Goal: Task Accomplishment & Management: Complete application form

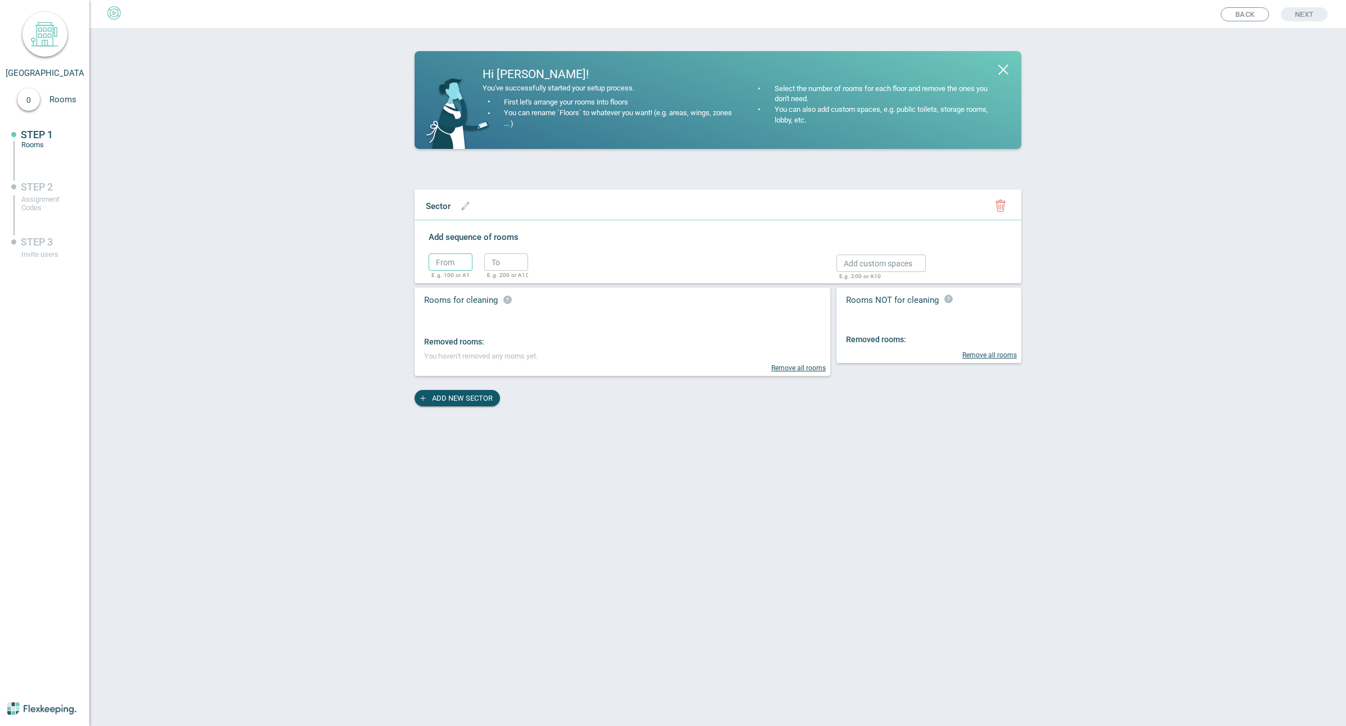
click at [461, 264] on input "text" at bounding box center [450, 261] width 44 height 17
type input "1"
click at [499, 265] on input "text" at bounding box center [506, 261] width 44 height 17
type input "1"
click at [549, 265] on circle "button" at bounding box center [545, 264] width 17 height 17
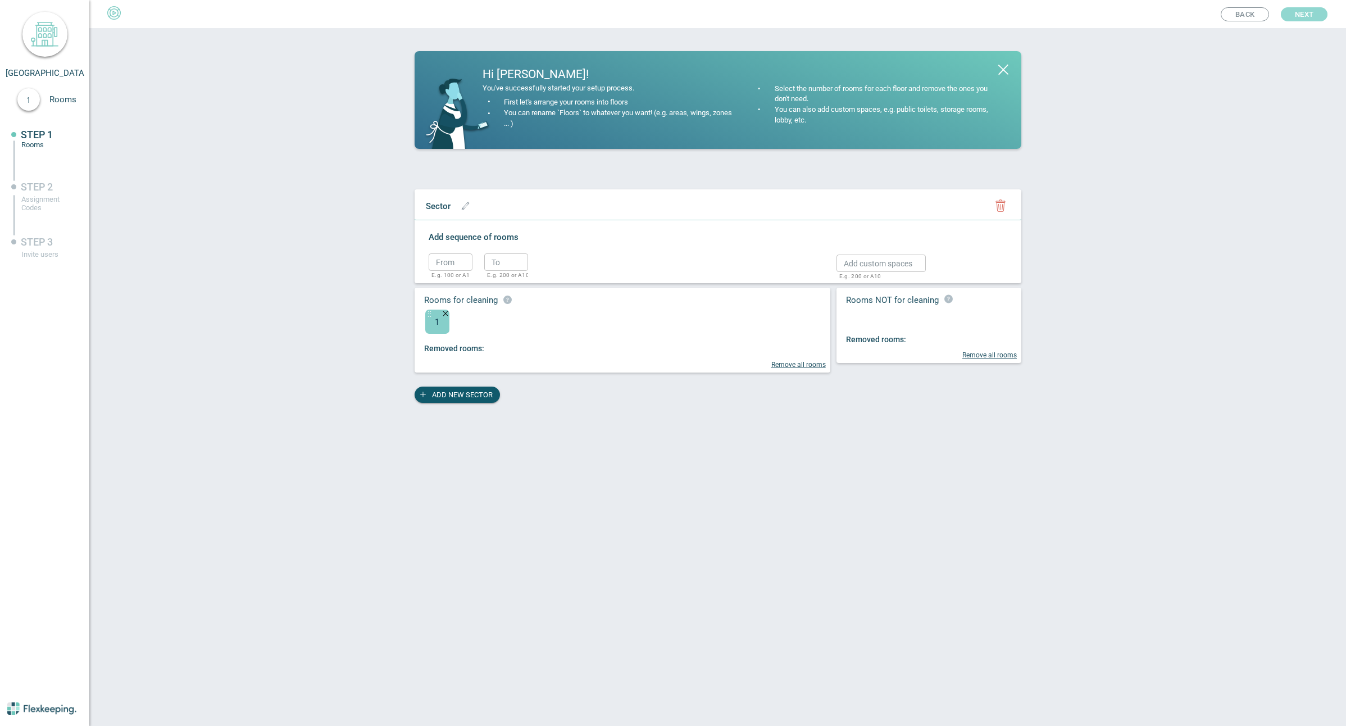
click at [1318, 14] on button "Next" at bounding box center [1303, 14] width 47 height 14
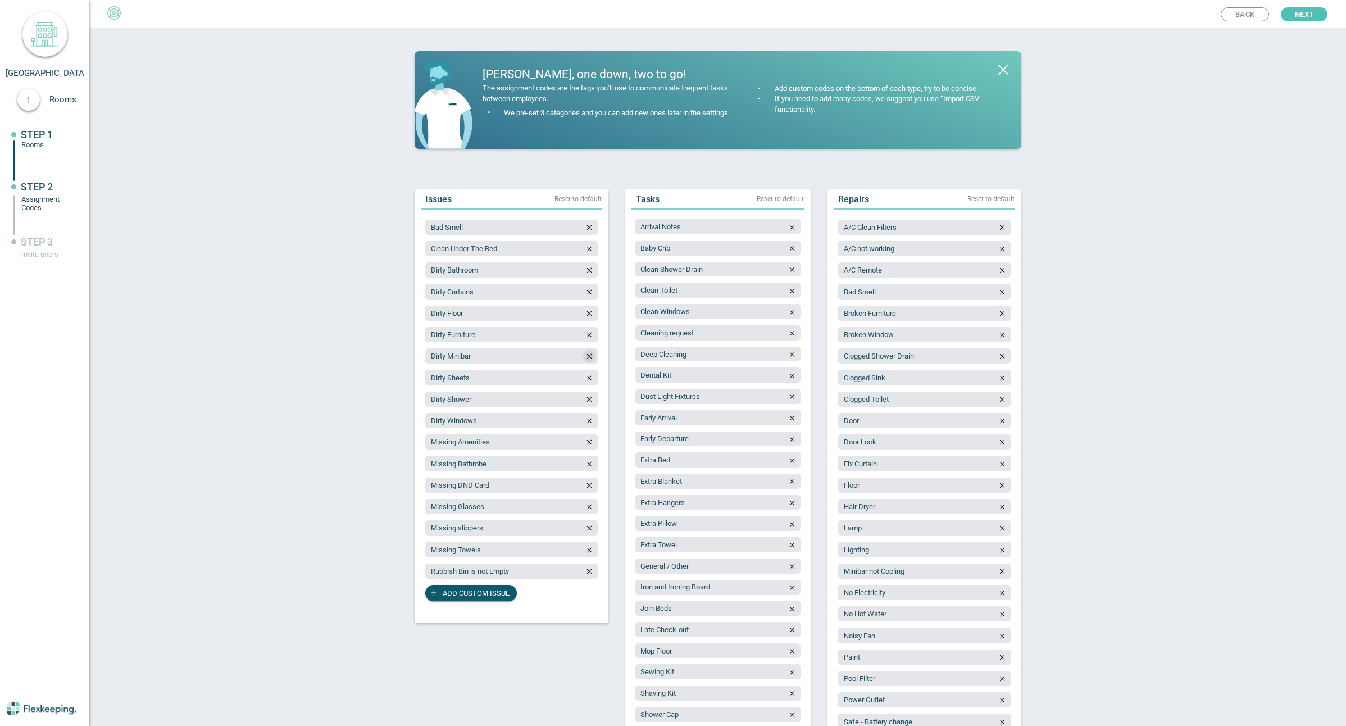
click at [585, 355] on icon "button" at bounding box center [589, 356] width 8 height 8
click at [463, 572] on span "Add custom issue" at bounding box center [476, 571] width 67 height 16
type input "Fridge not checked"
click at [473, 590] on span "Add custom issue" at bounding box center [476, 593] width 67 height 16
type input "Dishwasher not checked"
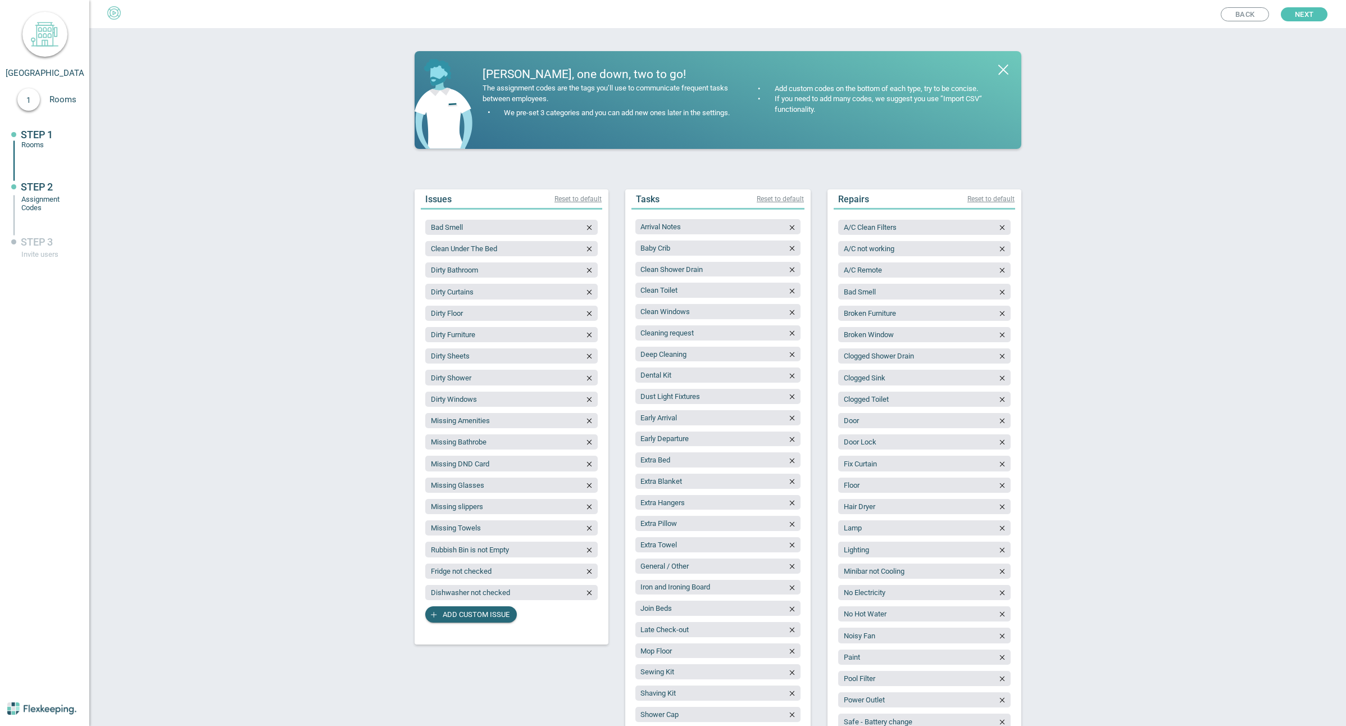
click at [482, 613] on span "Add custom issue" at bounding box center [476, 614] width 67 height 16
type input "Oven not checked"
click at [464, 637] on span "Add custom issue" at bounding box center [476, 635] width 67 height 16
type input "Microwave not checked"
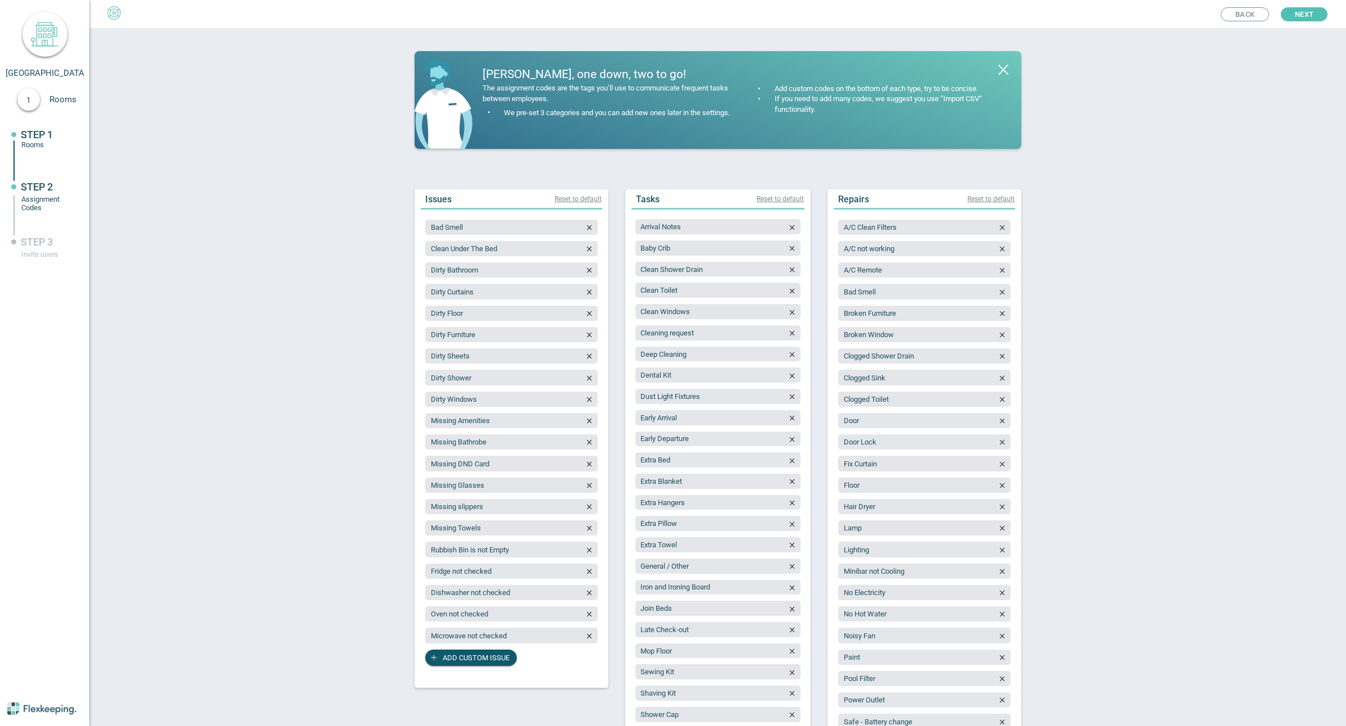
scroll to position [225, 0]
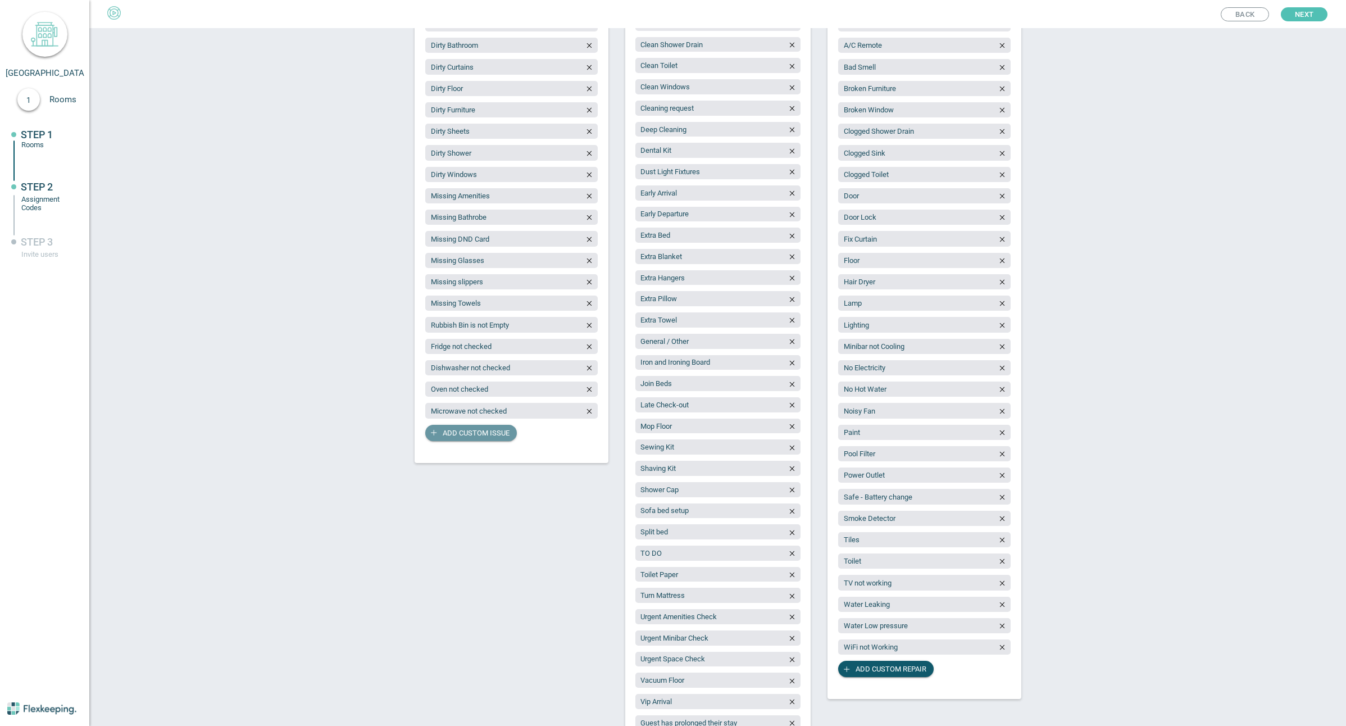
click at [468, 431] on span "Add custom issue" at bounding box center [476, 433] width 67 height 16
type input "Washer/Dryer not checked"
click at [476, 454] on span "Add custom issue" at bounding box center [476, 454] width 67 height 16
type input "BBQ not checked"
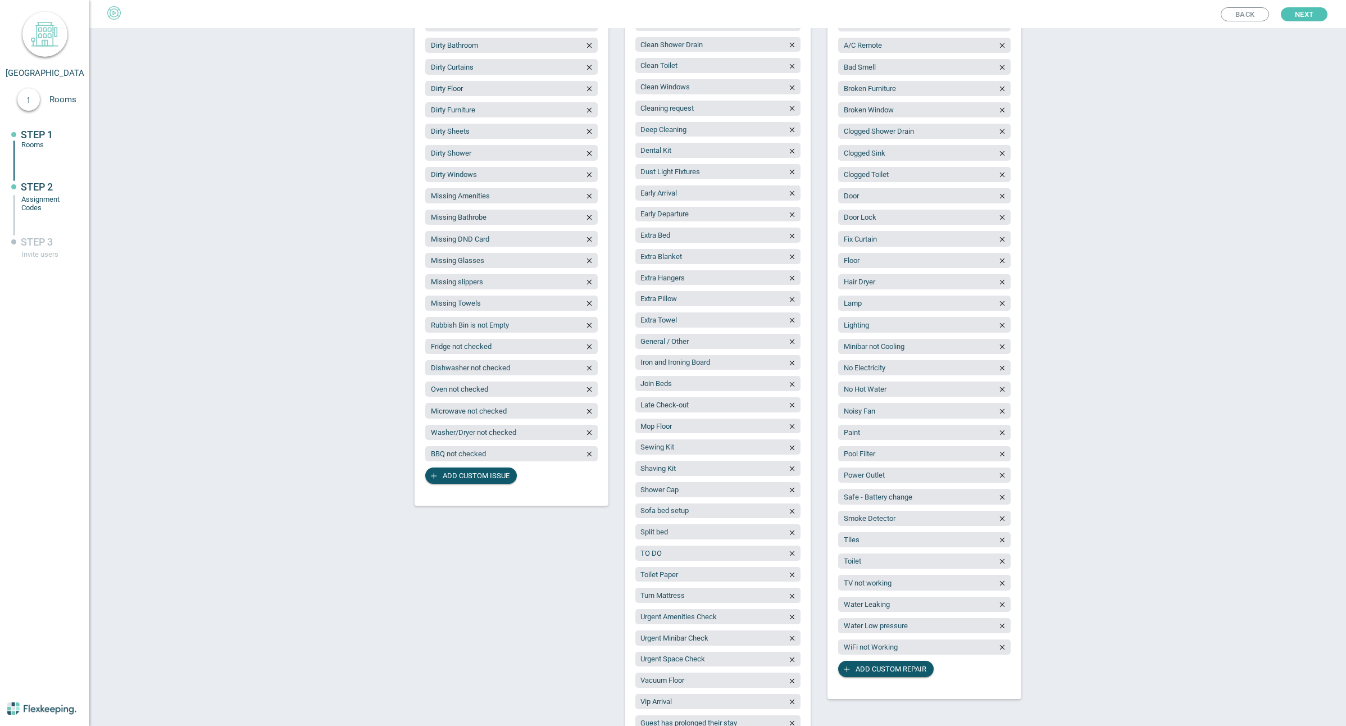
drag, startPoint x: 574, startPoint y: 464, endPoint x: 551, endPoint y: 466, distance: 23.7
click at [483, 476] on span "Add custom issue" at bounding box center [476, 475] width 67 height 16
type input "Balcony not checked"
click at [470, 495] on span "Add custom issue" at bounding box center [476, 497] width 67 height 16
click at [470, 496] on span "Add custom issue" at bounding box center [476, 497] width 67 height 16
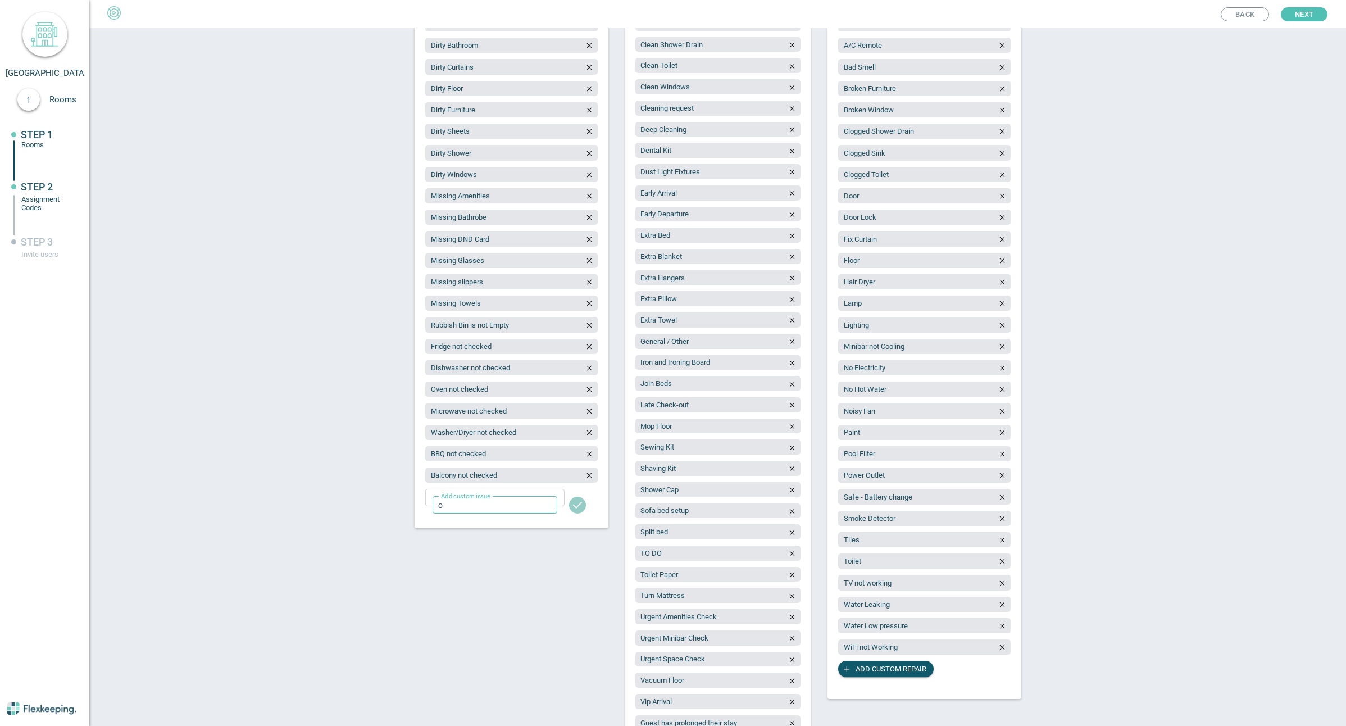
type input "Outdoor furniture not checked"
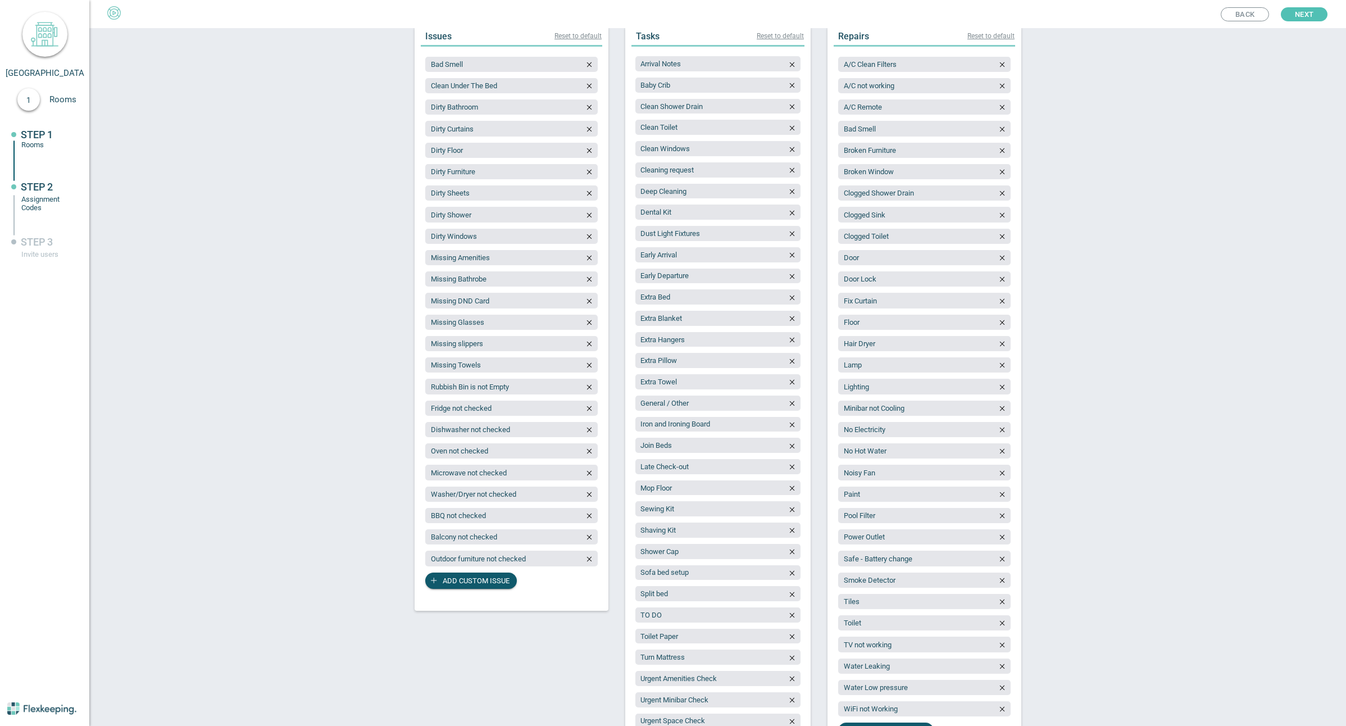
scroll to position [112, 0]
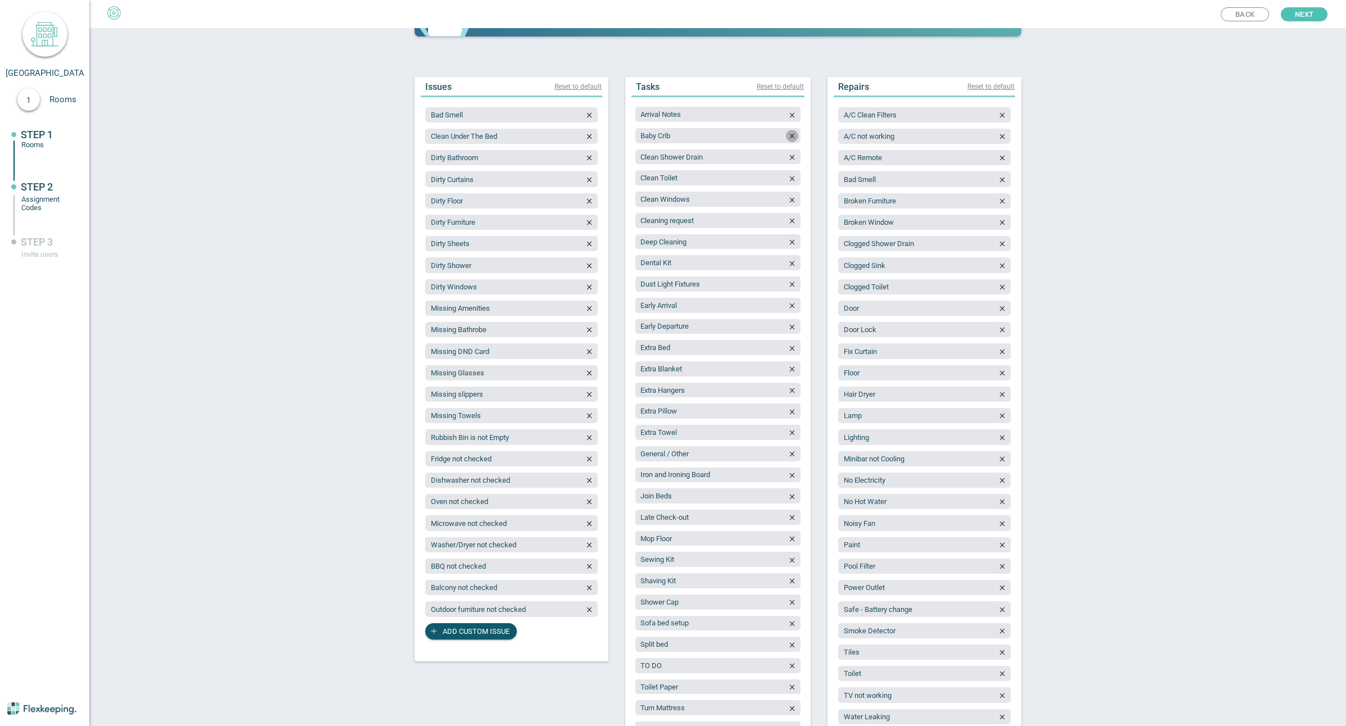
click at [789, 140] on button "button" at bounding box center [792, 136] width 12 height 12
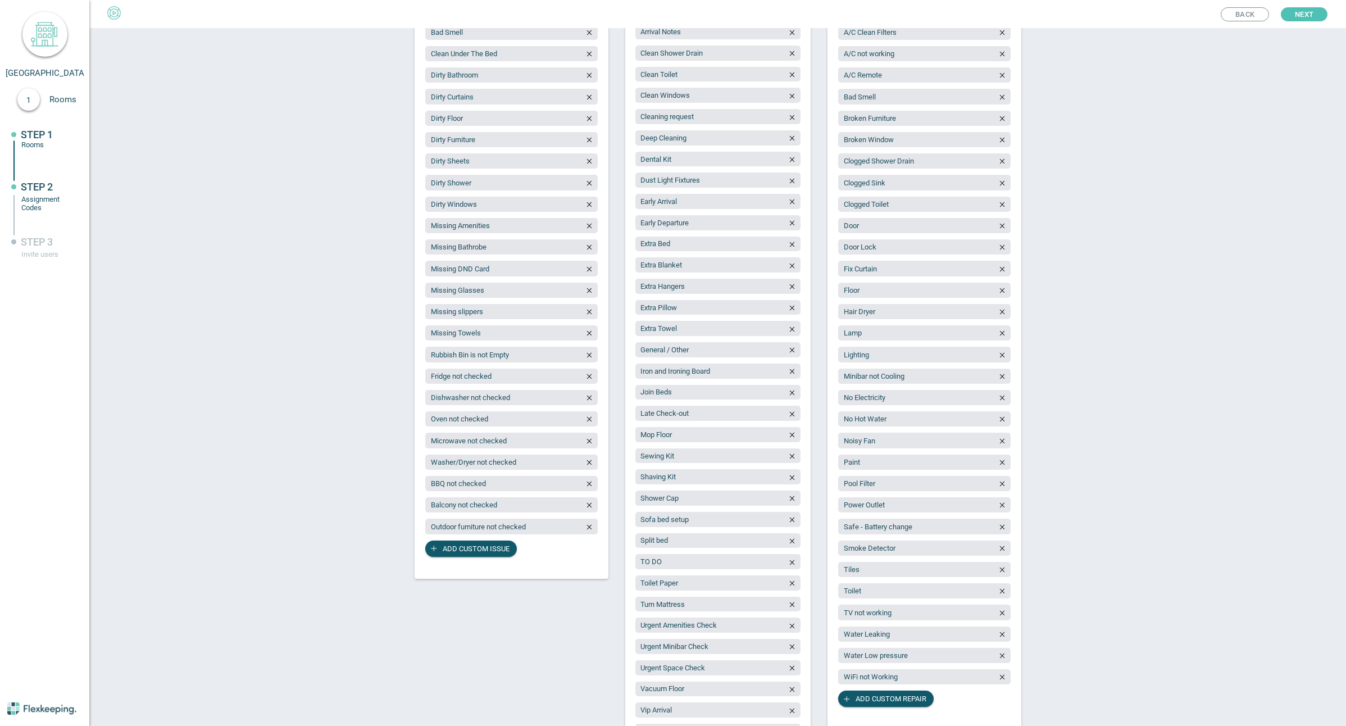
scroll to position [336, 0]
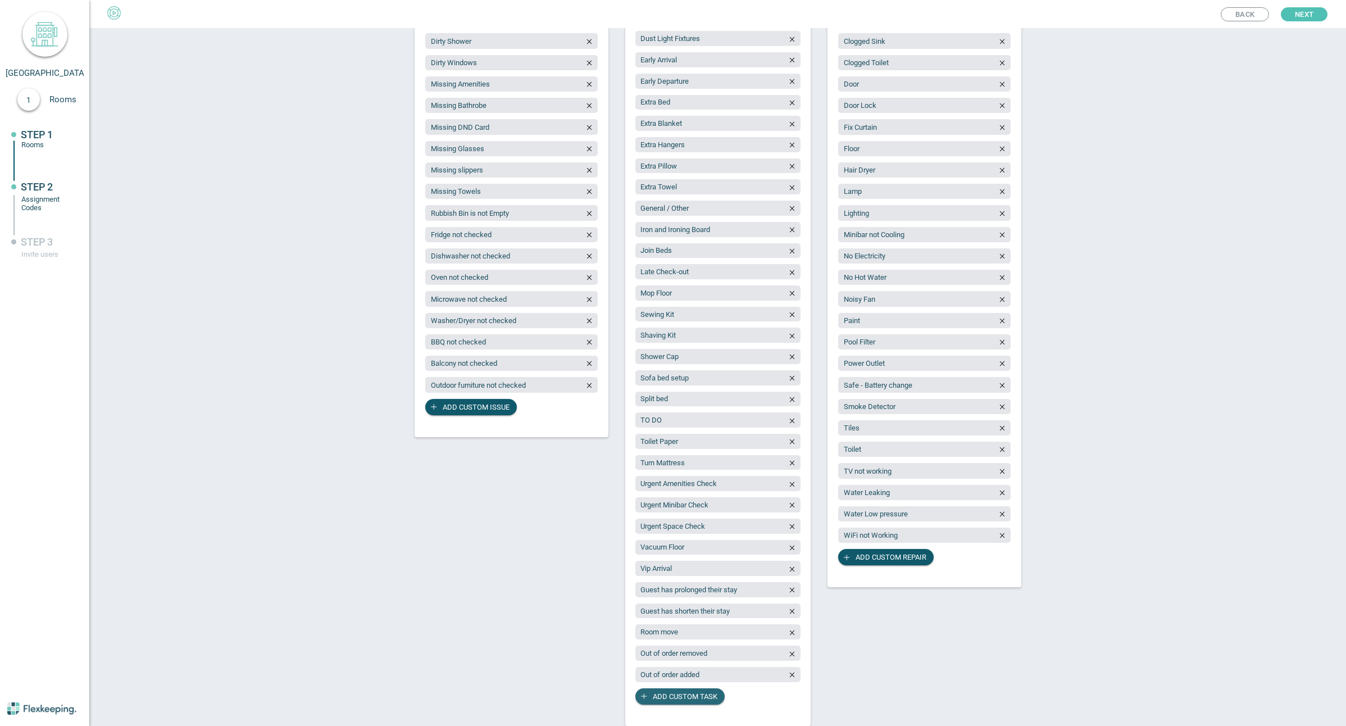
click at [680, 697] on span "Add custom task" at bounding box center [685, 696] width 65 height 16
type input "Baby Cot"
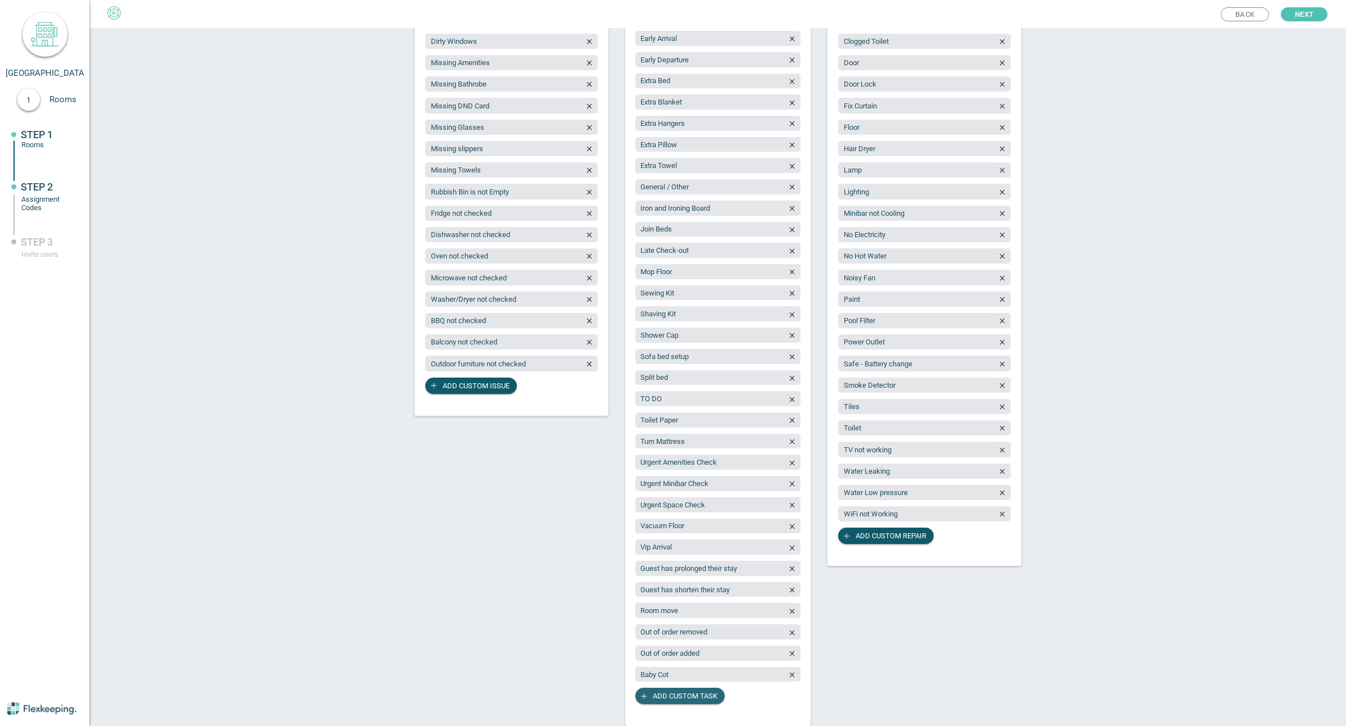
click at [672, 696] on span "Add custom task" at bounding box center [685, 695] width 65 height 16
type input "Fragrance/Chemical Free"
click at [897, 535] on span "Add custom repair" at bounding box center [890, 534] width 71 height 16
type input "Washer/dryer issue"
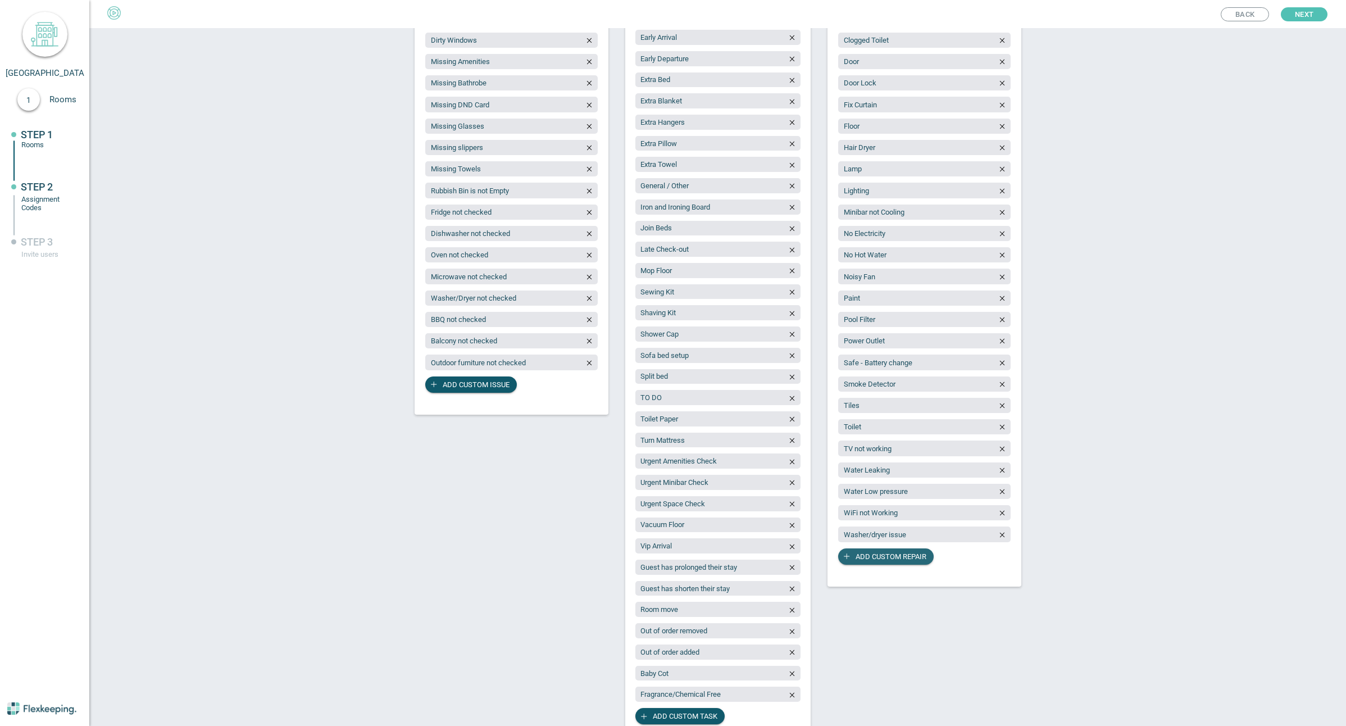
click at [892, 558] on span "Add custom repair" at bounding box center [890, 556] width 71 height 16
type input "BBQ issue"
click at [900, 577] on span "Add custom repair" at bounding box center [890, 577] width 71 height 16
type input "Microwave not working"
click at [461, 385] on span "Add custom issue" at bounding box center [476, 384] width 67 height 16
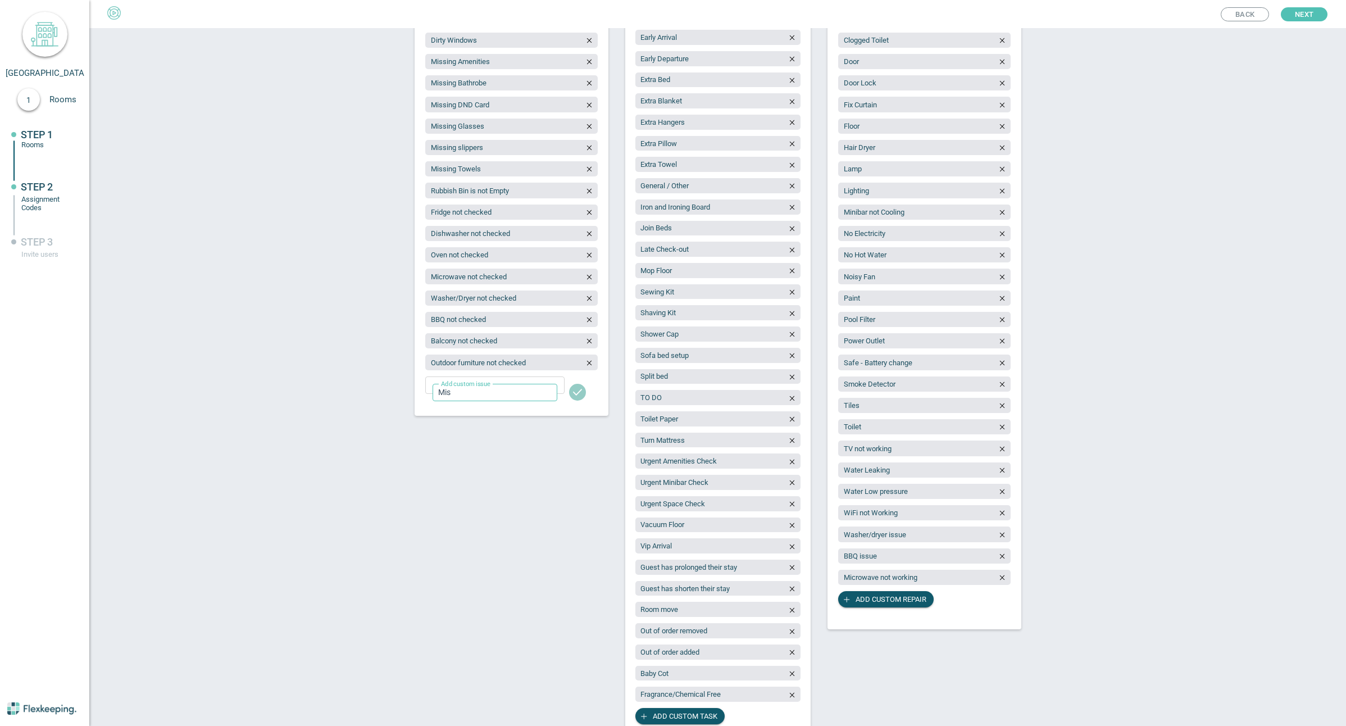
type input "Missing Cutlery"
click at [460, 404] on span "Add custom issue" at bounding box center [476, 406] width 67 height 16
type input "Missing Crockery"
click at [478, 432] on span "Add custom issue" at bounding box center [476, 427] width 67 height 16
type input "Missing Cookware"
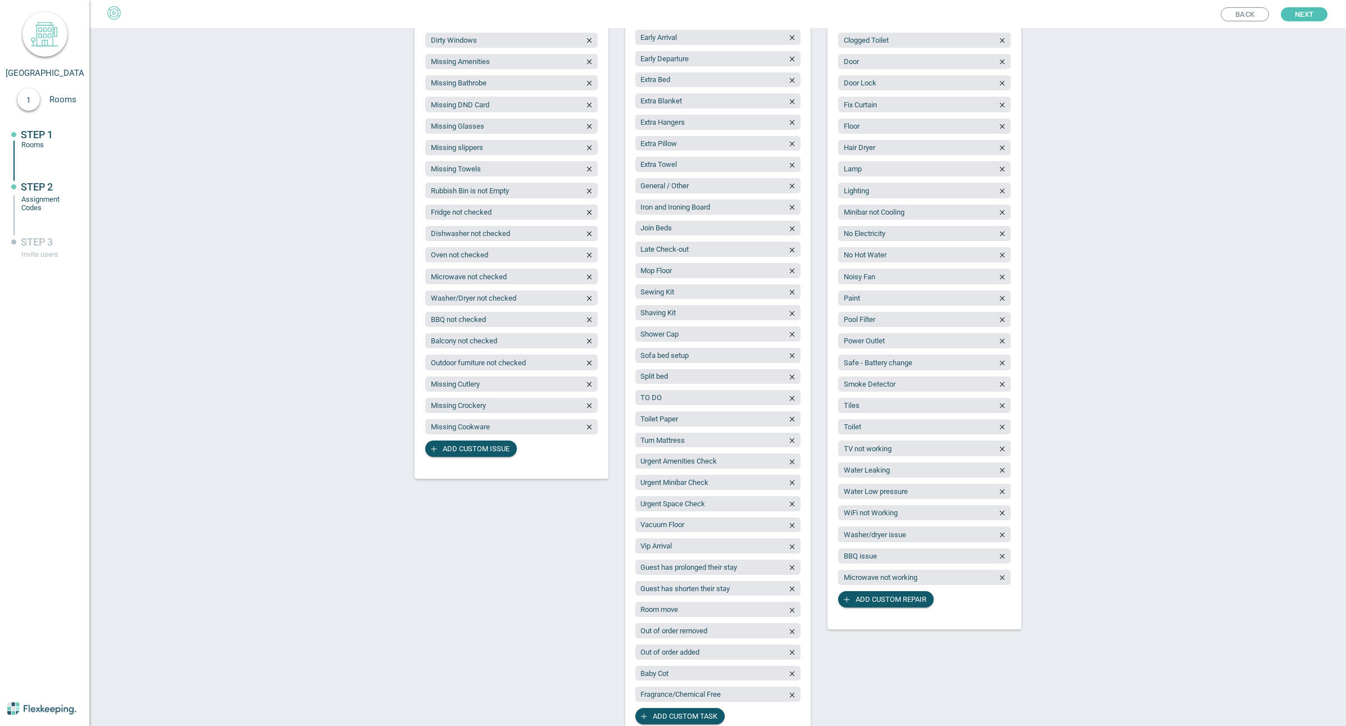
click at [476, 457] on div "Bad Smell Clean Under The Bed Dirty Bathroom Dirty Curtains Dirty Floor Dirty F…" at bounding box center [511, 165] width 172 height 621
click at [478, 450] on span "Add custom issue" at bounding box center [476, 448] width 67 height 16
type input "Missing Glassware"
click at [585, 126] on icon "button" at bounding box center [589, 126] width 8 height 8
click at [892, 600] on span "Add custom repair" at bounding box center [890, 599] width 71 height 16
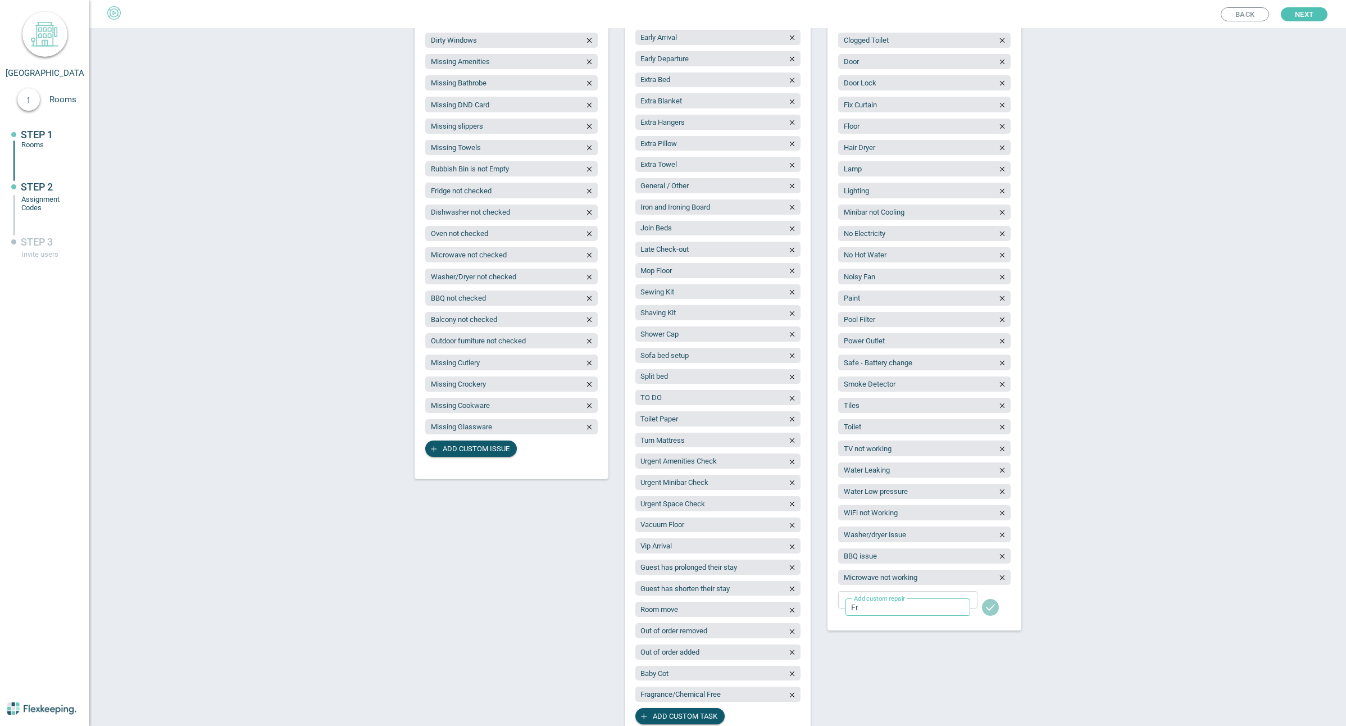
type input "Fridge not cooling"
click at [883, 618] on span "Add custom repair" at bounding box center [890, 620] width 71 height 16
type input "S"
type input "Cooktop not Working"
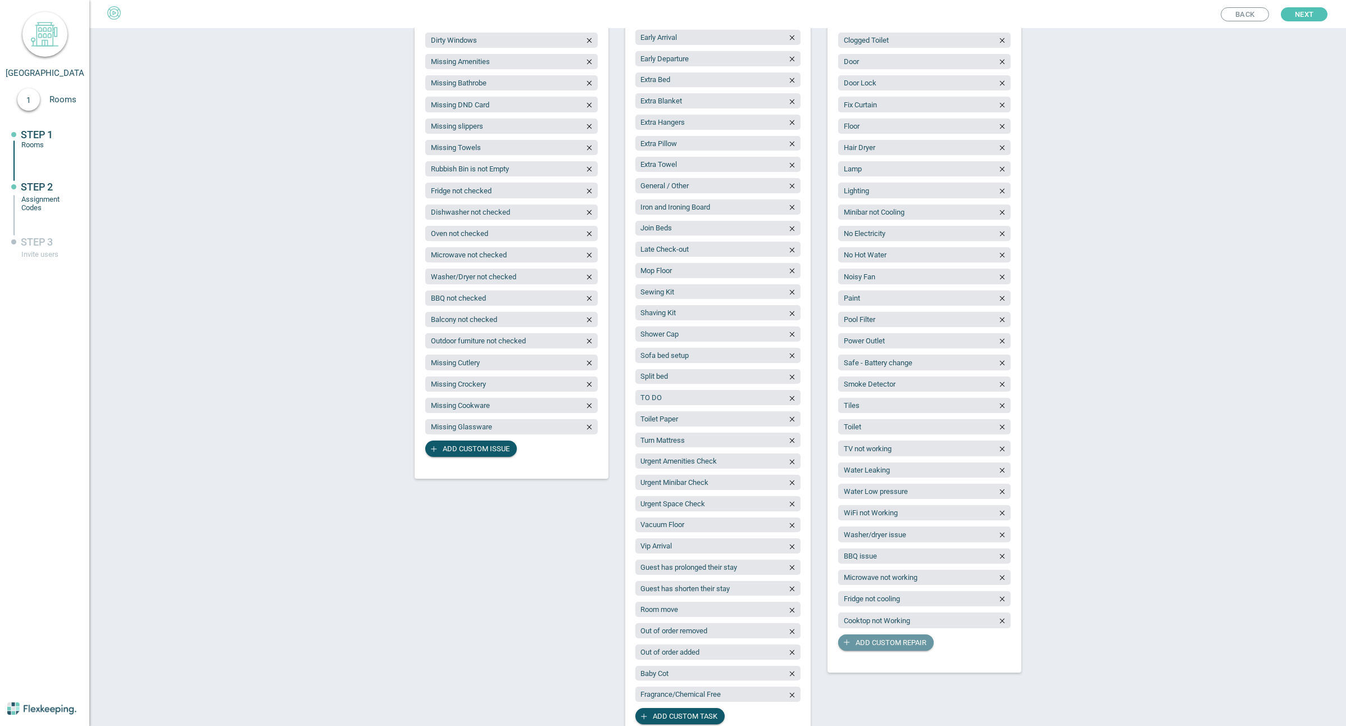
click at [875, 641] on span "Add custom repair" at bounding box center [890, 642] width 71 height 16
type input "P"
type input "Oven/cooktop issue"
click at [999, 622] on icon "button" at bounding box center [1001, 620] width 4 height 5
click at [888, 640] on span "Add custom repair" at bounding box center [890, 642] width 71 height 16
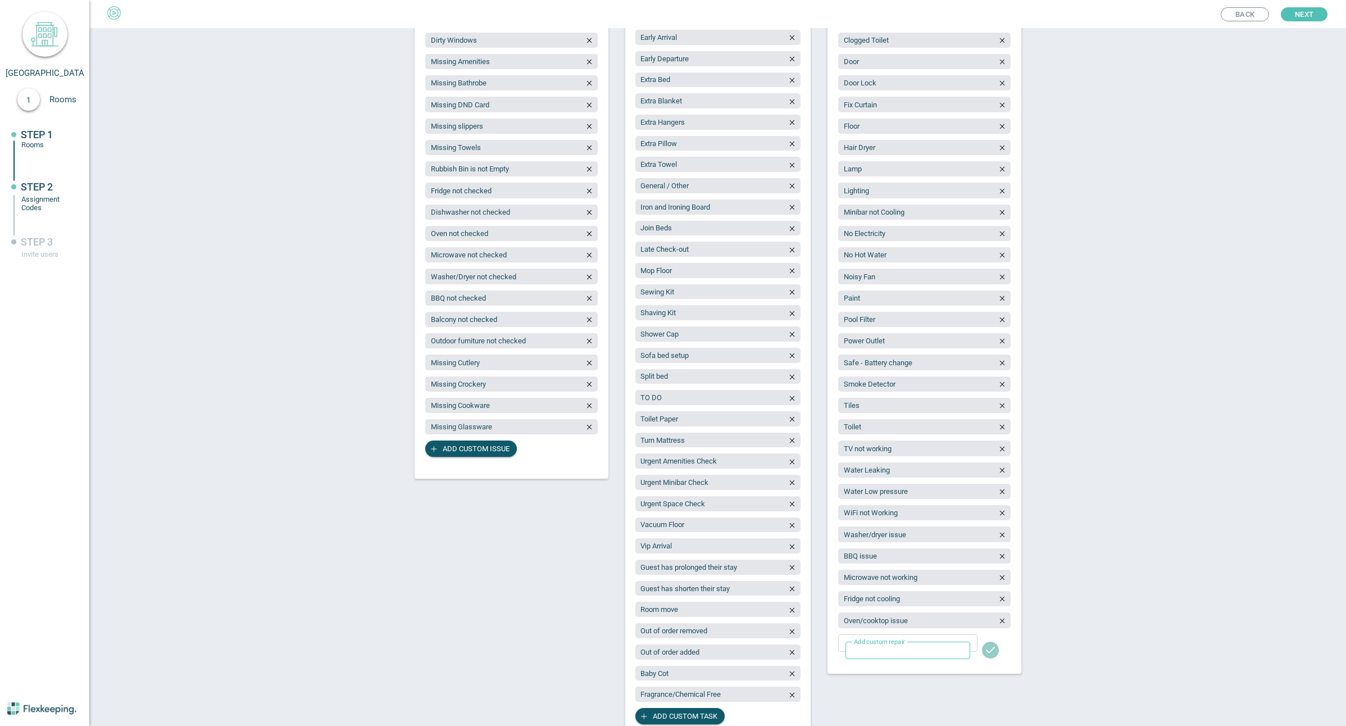
click at [886, 648] on input "text" at bounding box center [907, 649] width 125 height 17
drag, startPoint x: 942, startPoint y: 653, endPoint x: 889, endPoint y: 651, distance: 53.4
click at [889, 651] on input "Dishwasher not working" at bounding box center [907, 649] width 125 height 17
type input "Dishwasher issue"
click at [888, 664] on span "Add custom repair" at bounding box center [890, 663] width 71 height 16
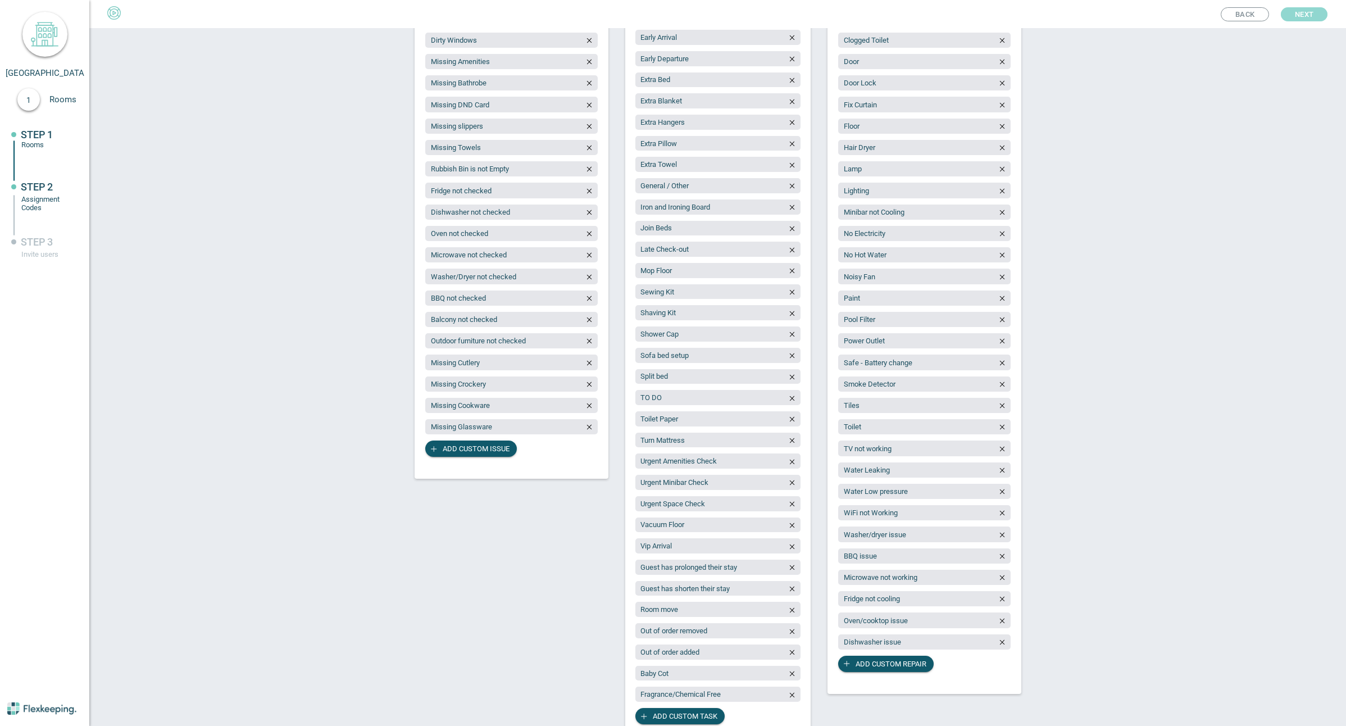
click at [1308, 13] on span "Next" at bounding box center [1303, 14] width 19 height 14
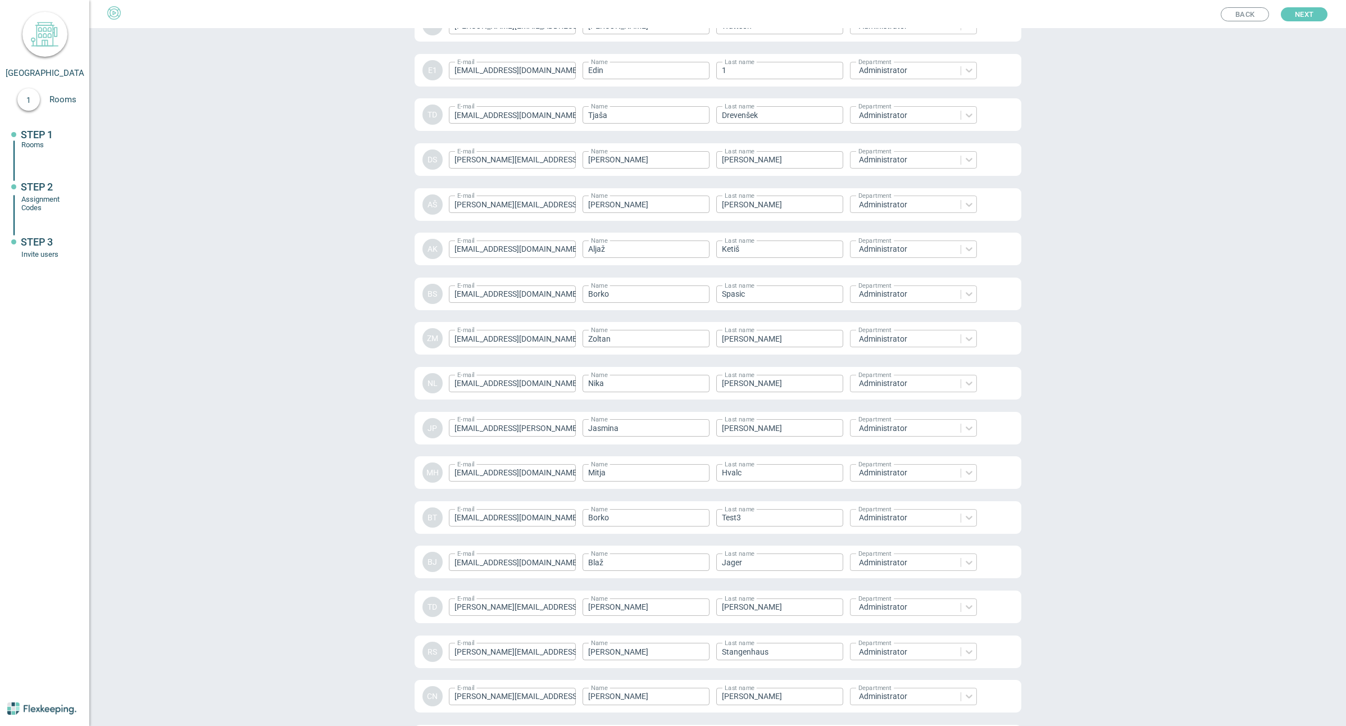
scroll to position [1317, 0]
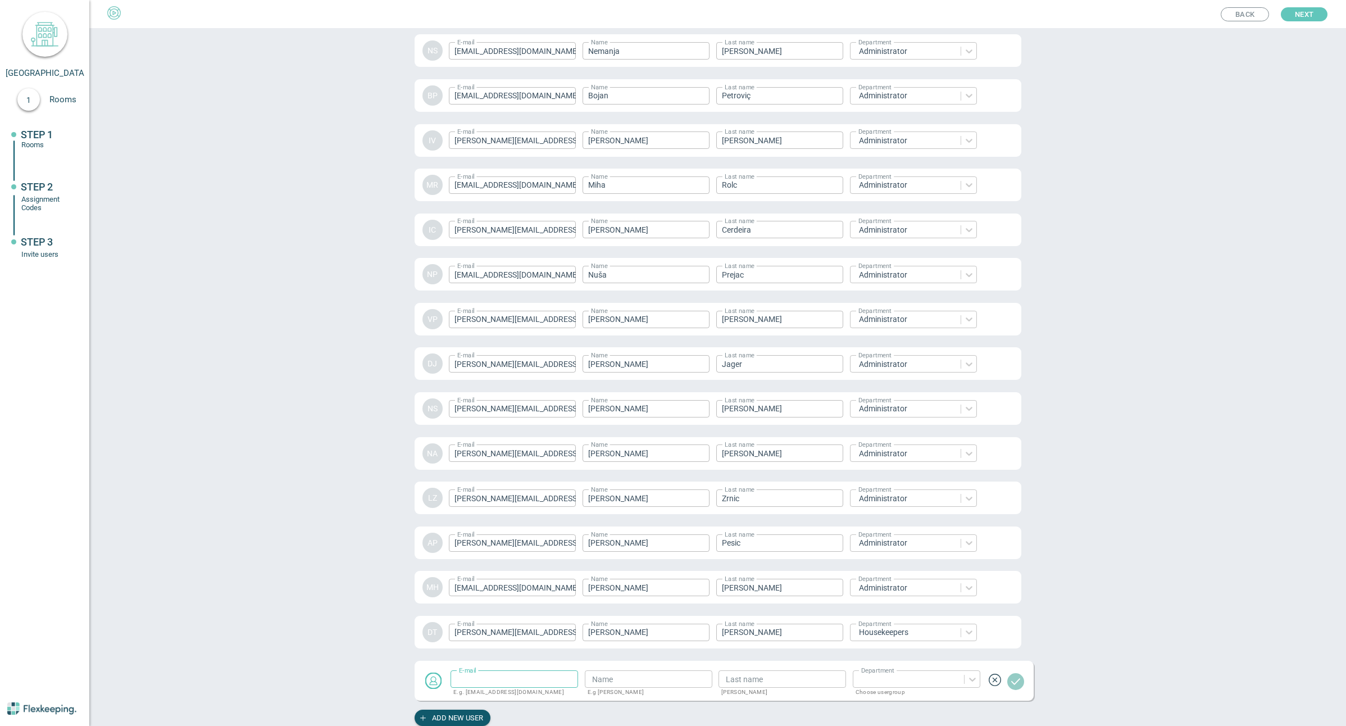
click at [1308, 13] on span "Next" at bounding box center [1303, 14] width 19 height 14
